Goal: Download file/media

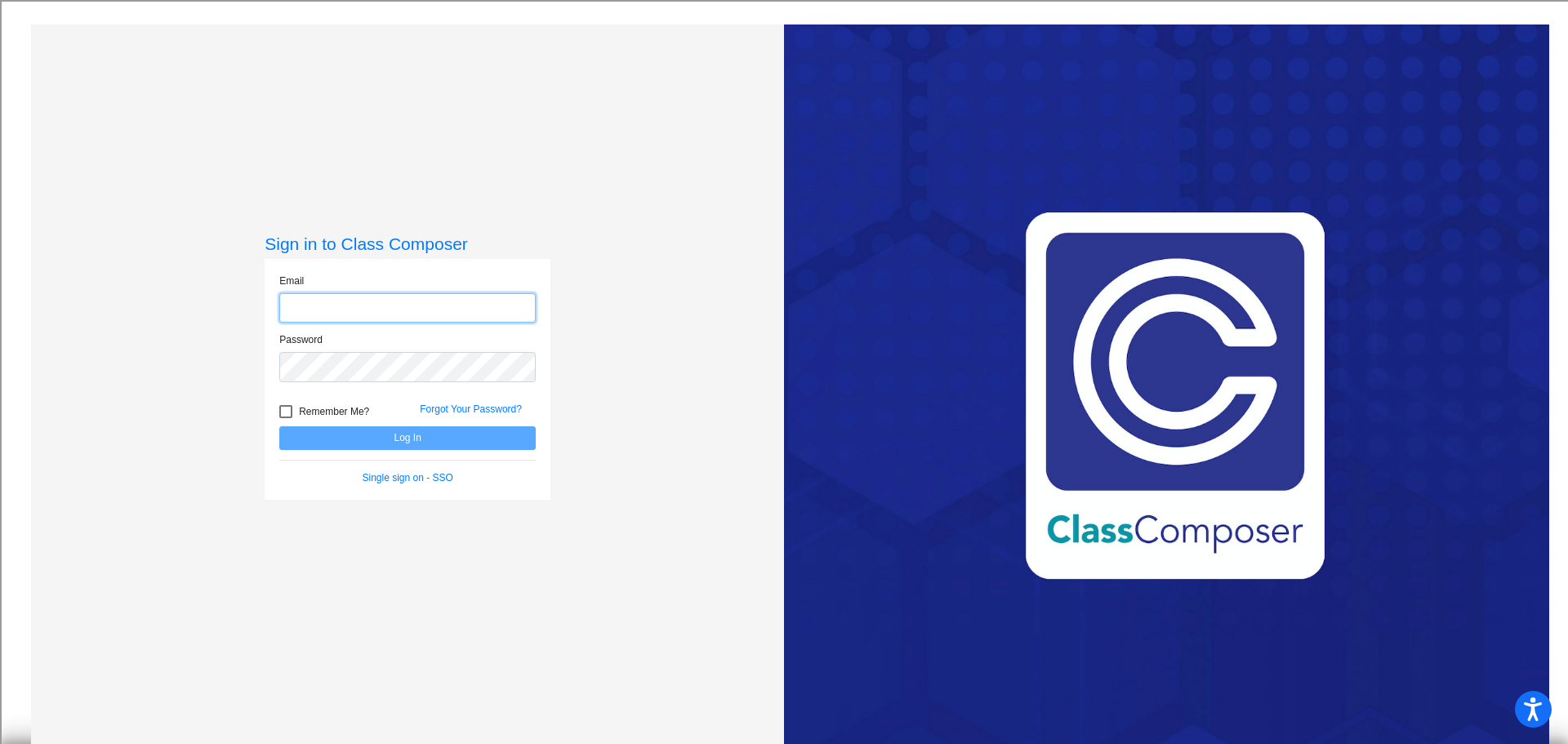
type input "[EMAIL_ADDRESS][DOMAIN_NAME]"
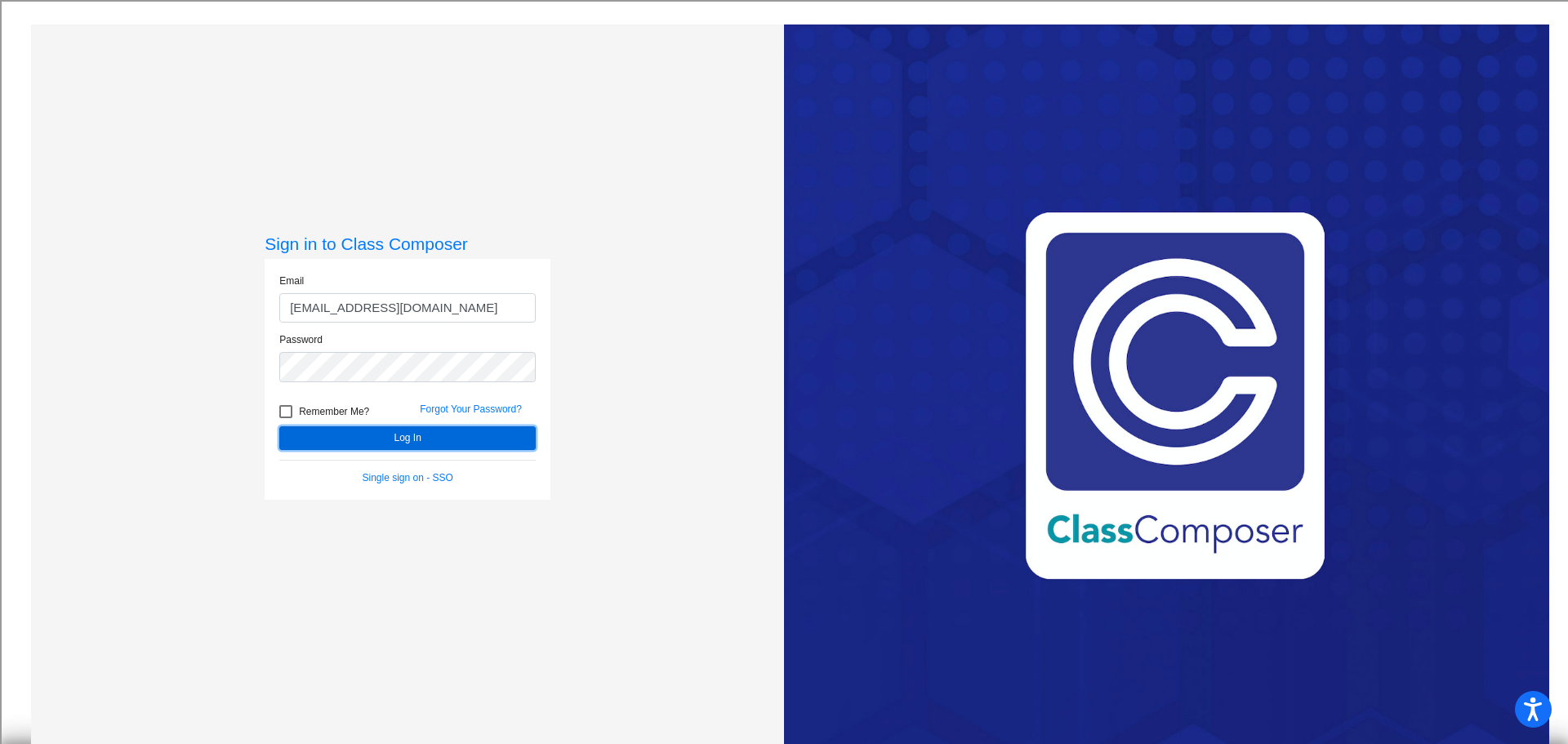
click at [371, 439] on button "Log In" at bounding box center [407, 438] width 256 height 24
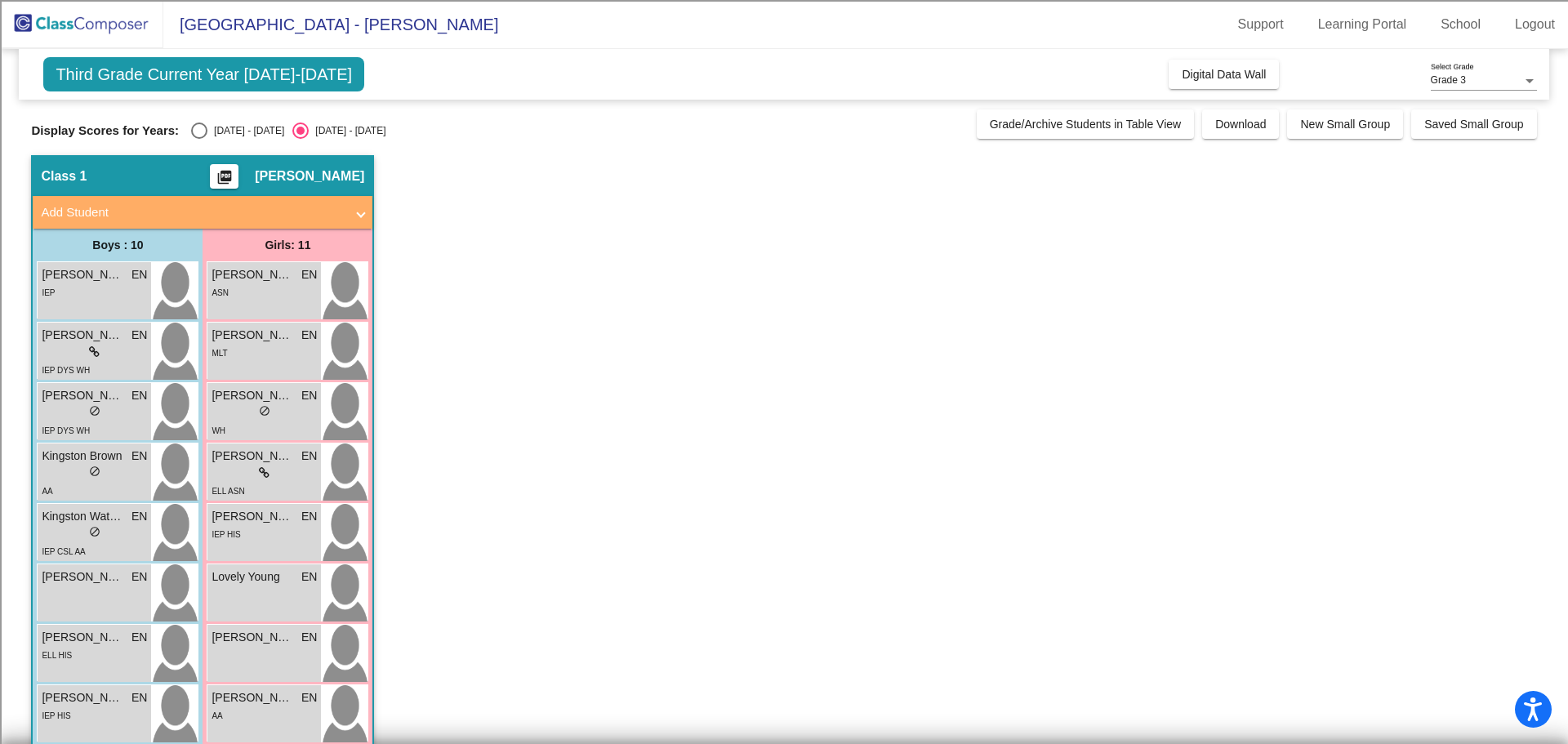
click at [192, 128] on div "Select an option" at bounding box center [199, 130] width 16 height 16
click at [199, 139] on input "[DATE] - [DATE]" at bounding box center [199, 139] width 1 height 1
radio input "true"
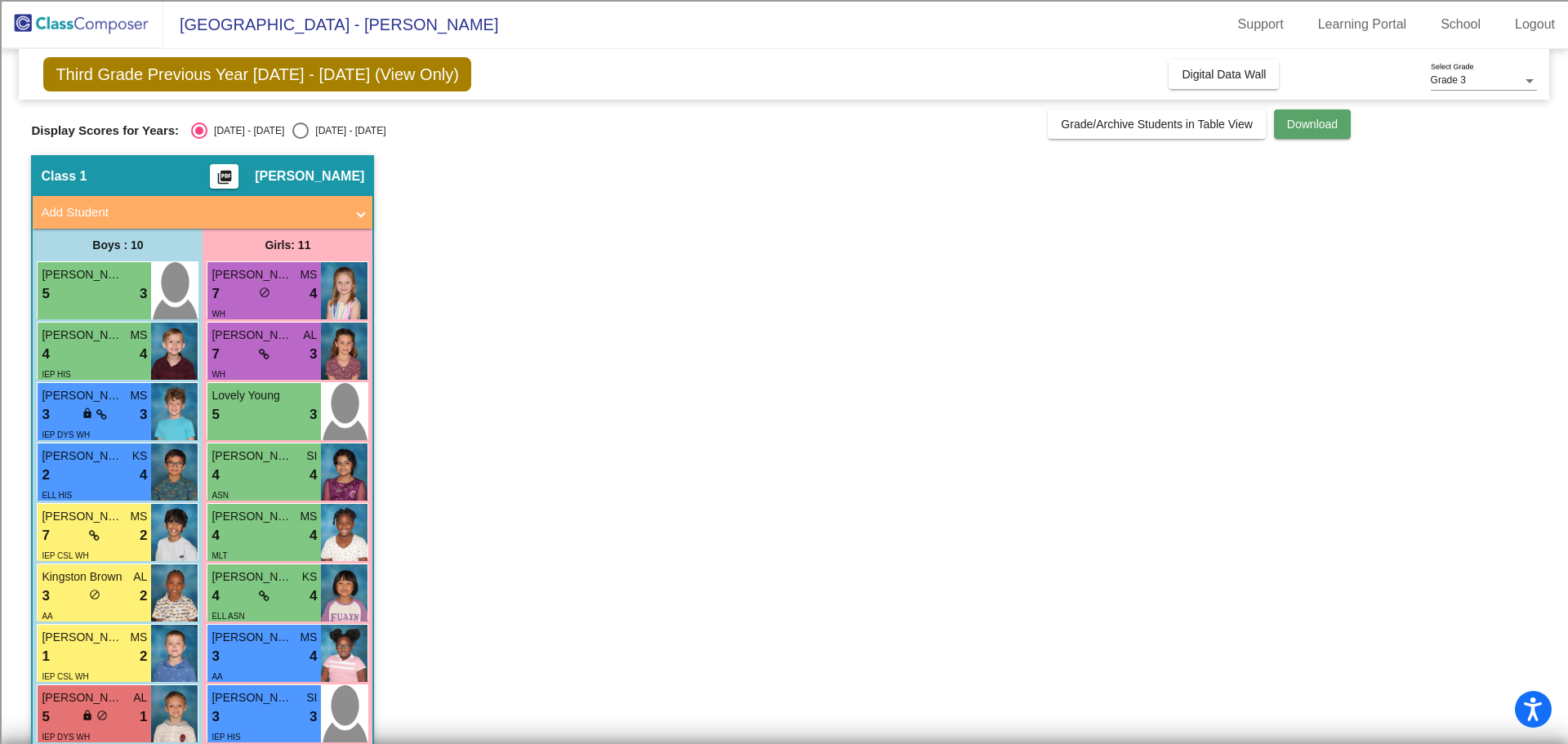
click at [1321, 127] on span "Download" at bounding box center [1312, 124] width 51 height 13
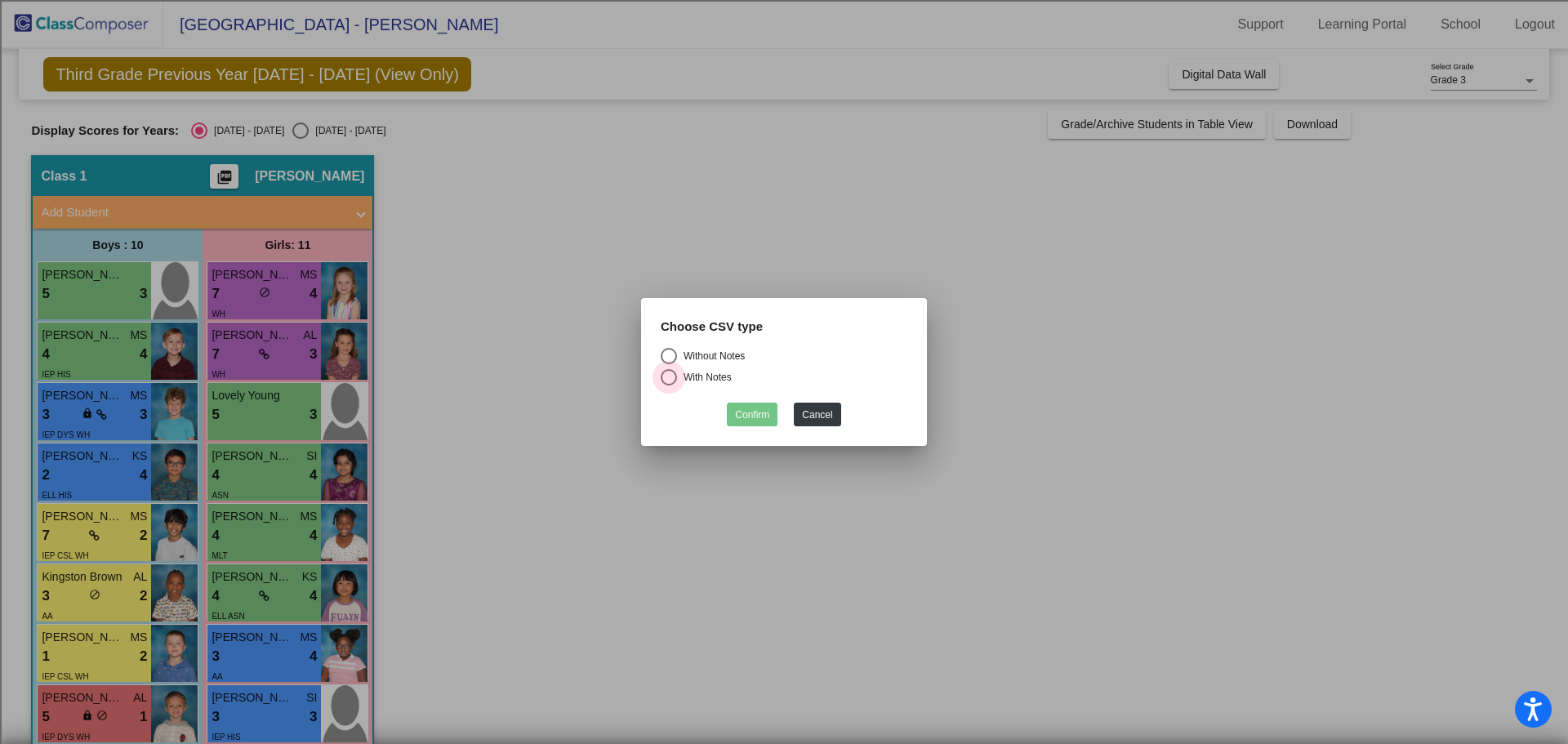
click at [668, 384] on div "Select an option" at bounding box center [668, 377] width 16 height 16
click at [668, 386] on input "With Notes" at bounding box center [668, 386] width 1 height 1
radio input "true"
click at [761, 416] on button "Confirm" at bounding box center [752, 415] width 51 height 24
